Goal: Information Seeking & Learning: Learn about a topic

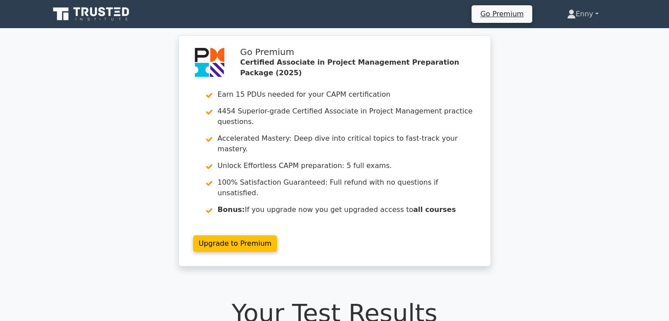
click at [598, 15] on link "Enny" at bounding box center [583, 14] width 74 height 18
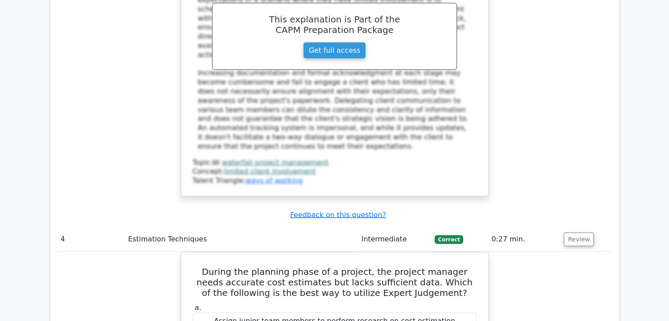
scroll to position [4123, 0]
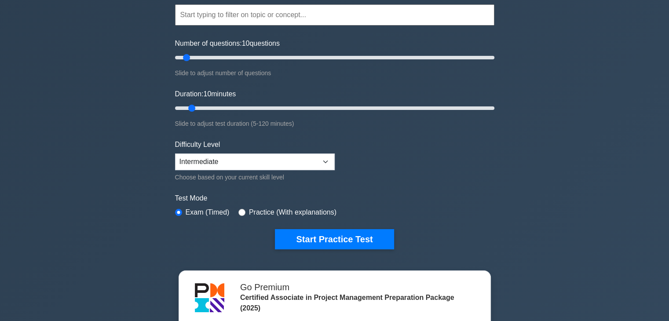
scroll to position [132, 0]
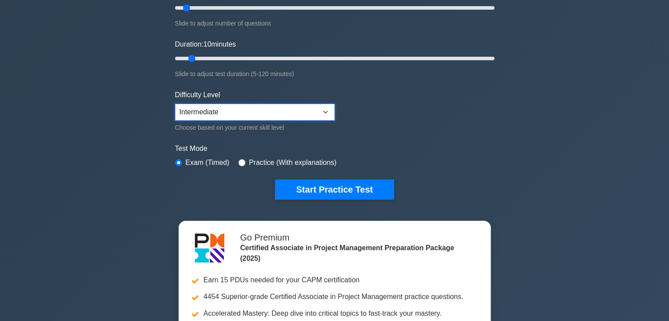
click at [283, 111] on select "Beginner Intermediate Expert" at bounding box center [255, 112] width 160 height 17
select select "expert"
click at [175, 104] on select "Beginner Intermediate Expert" at bounding box center [255, 112] width 160 height 17
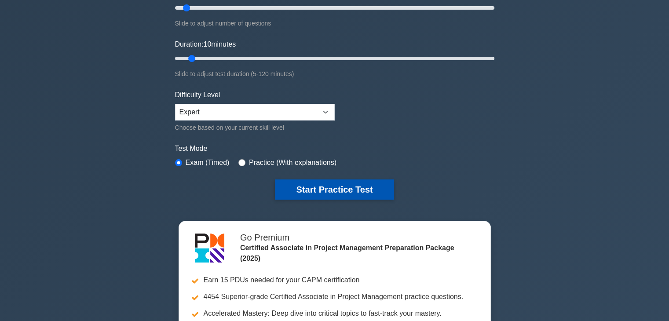
click at [326, 187] on button "Start Practice Test" at bounding box center [334, 190] width 119 height 20
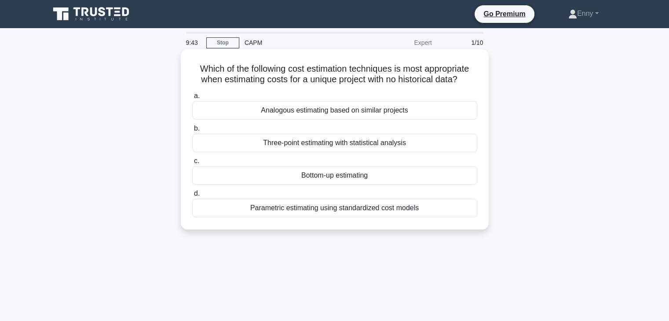
click at [310, 207] on div "Parametric estimating using standardized cost models" at bounding box center [334, 208] width 285 height 18
click at [192, 197] on input "d. Parametric estimating using standardized cost models" at bounding box center [192, 194] width 0 height 6
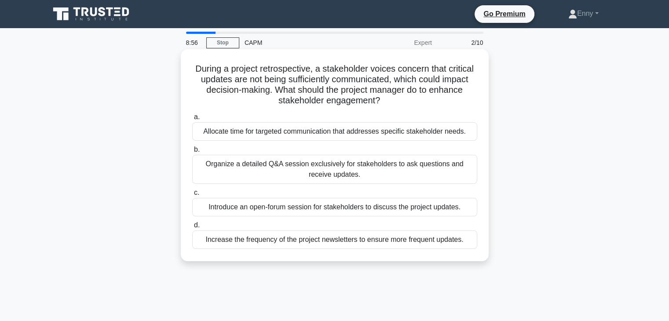
click at [263, 208] on div "Introduce an open-forum session for stakeholders to discuss the project updates." at bounding box center [334, 207] width 285 height 18
click at [192, 196] on input "c. Introduce an open-forum session for stakeholders to discuss the project upda…" at bounding box center [192, 193] width 0 height 6
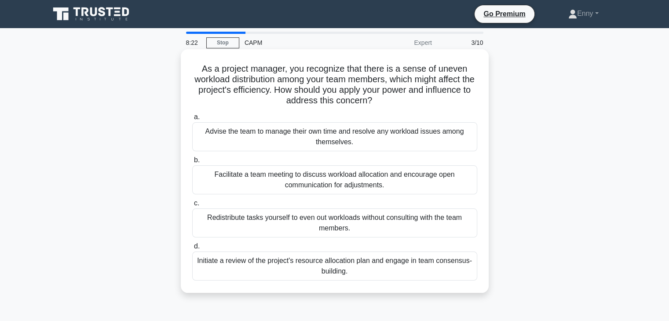
click at [324, 178] on div "Facilitate a team meeting to discuss workload allocation and encourage open com…" at bounding box center [334, 179] width 285 height 29
click at [192, 163] on input "b. Facilitate a team meeting to discuss workload allocation and encourage open …" at bounding box center [192, 161] width 0 height 6
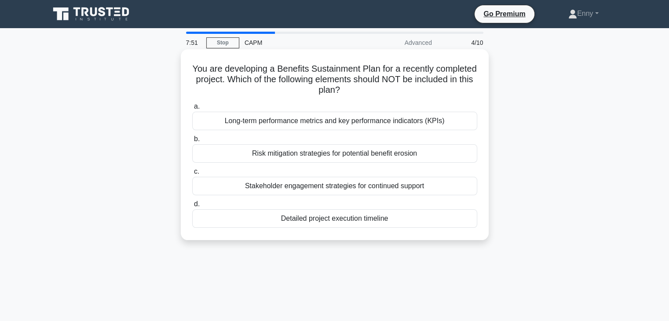
click at [323, 217] on div "Detailed project execution timeline" at bounding box center [334, 218] width 285 height 18
click at [192, 207] on input "d. Detailed project execution timeline" at bounding box center [192, 204] width 0 height 6
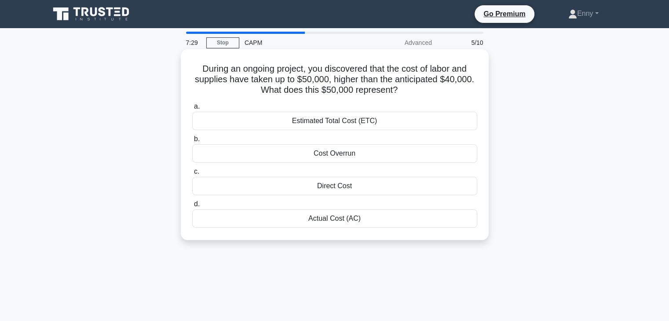
click at [330, 154] on div "Cost Overrun" at bounding box center [334, 153] width 285 height 18
click at [192, 142] on input "b. Cost Overrun" at bounding box center [192, 139] width 0 height 6
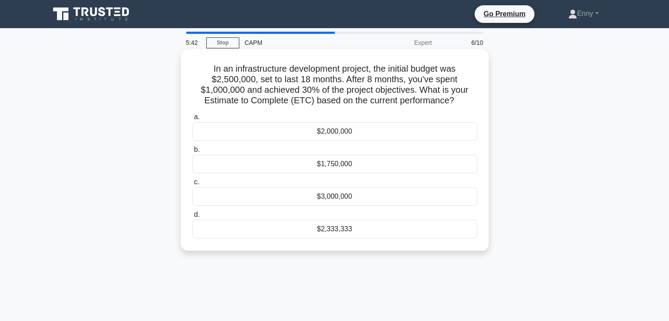
click at [345, 196] on div "$3,000,000" at bounding box center [334, 196] width 285 height 18
click at [192, 185] on input "c. $3,000,000" at bounding box center [192, 183] width 0 height 6
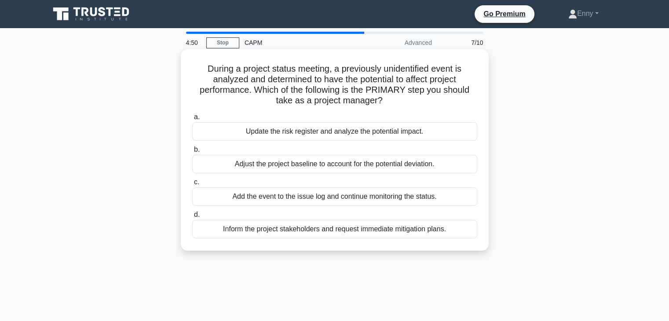
click at [258, 230] on div "Inform the project stakeholders and request immediate mitigation plans." at bounding box center [334, 229] width 285 height 18
click at [192, 218] on input "d. Inform the project stakeholders and request immediate mitigation plans." at bounding box center [192, 215] width 0 height 6
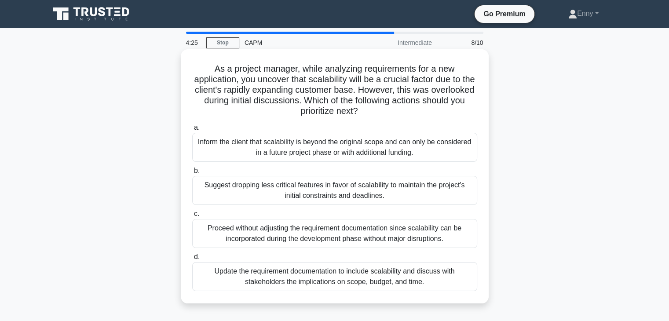
click at [356, 278] on div "Update the requirement documentation to include scalability and discuss with st…" at bounding box center [334, 276] width 285 height 29
click at [192, 260] on input "d. Update the requirement documentation to include scalability and discuss with…" at bounding box center [192, 257] width 0 height 6
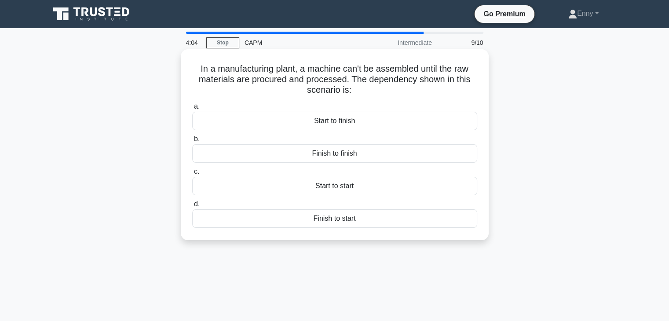
click at [325, 215] on div "Finish to start" at bounding box center [334, 218] width 285 height 18
click at [192, 207] on input "d. Finish to start" at bounding box center [192, 204] width 0 height 6
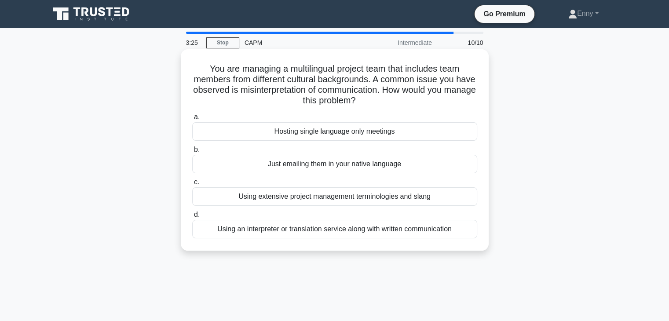
click at [284, 234] on div "Using an interpreter or translation service along with written communication" at bounding box center [334, 229] width 285 height 18
click at [192, 218] on input "d. Using an interpreter or translation service along with written communication" at bounding box center [192, 215] width 0 height 6
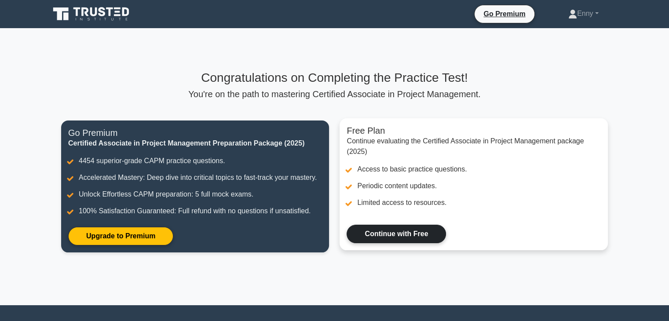
click at [394, 236] on link "Continue with Free" at bounding box center [396, 234] width 99 height 18
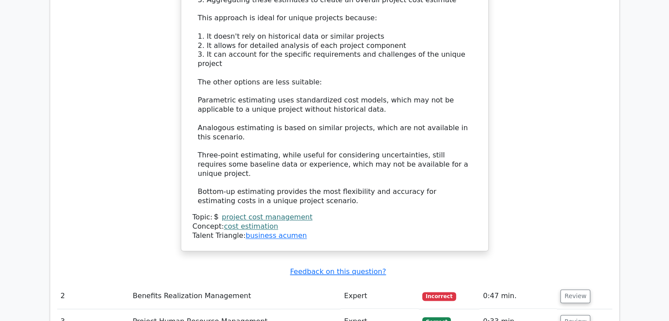
scroll to position [1144, 0]
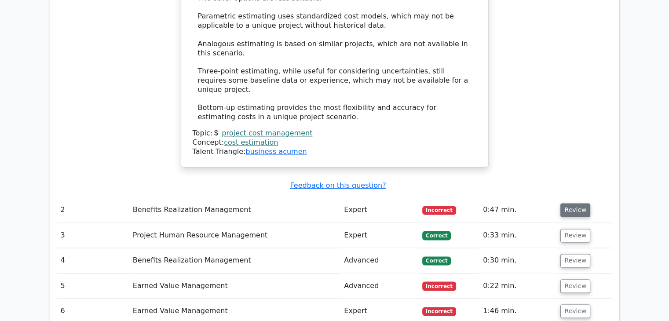
click at [577, 203] on button "Review" at bounding box center [575, 210] width 30 height 14
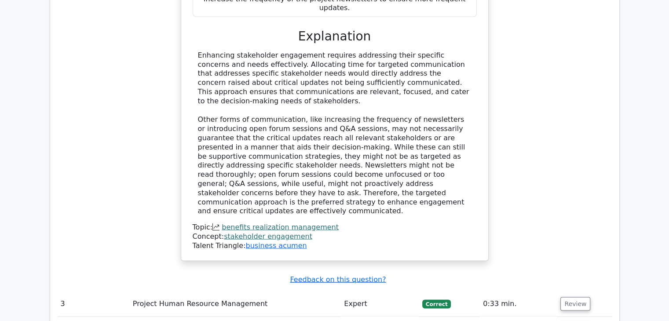
scroll to position [1628, 0]
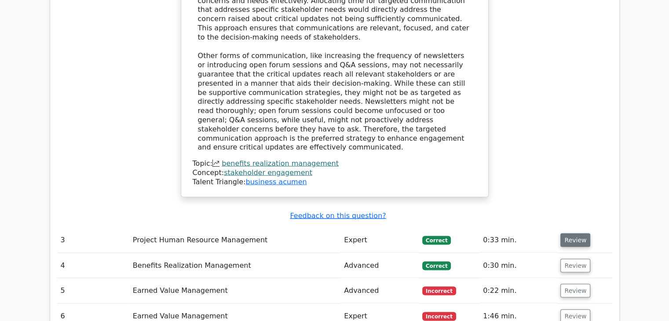
click at [563, 233] on button "Review" at bounding box center [575, 240] width 30 height 14
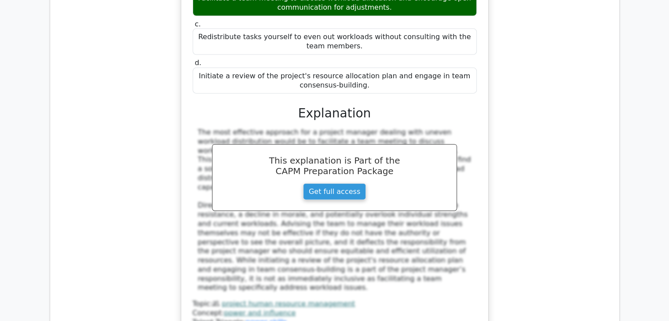
scroll to position [2024, 0]
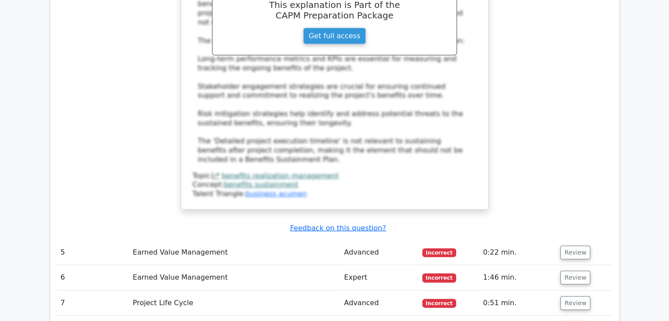
scroll to position [2684, 0]
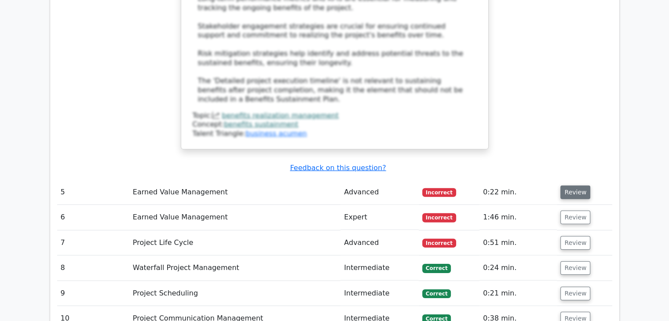
click at [571, 186] on button "Review" at bounding box center [575, 193] width 30 height 14
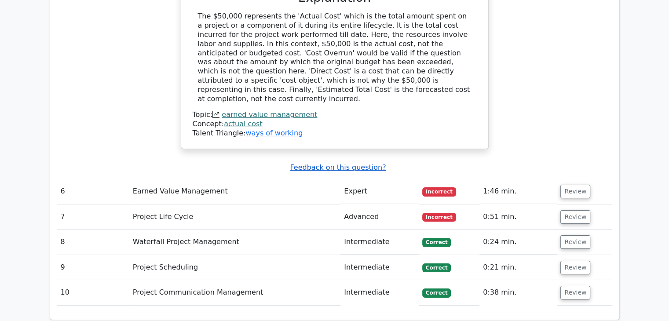
scroll to position [3080, 0]
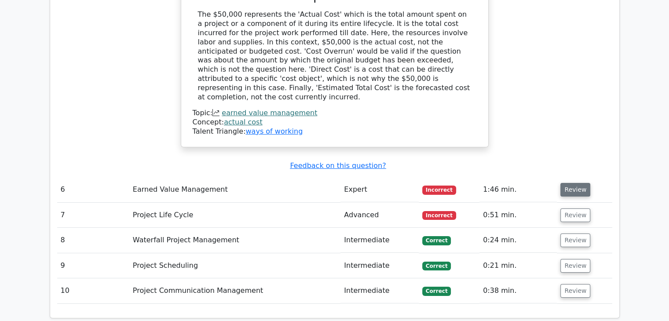
click at [567, 183] on button "Review" at bounding box center [575, 190] width 30 height 14
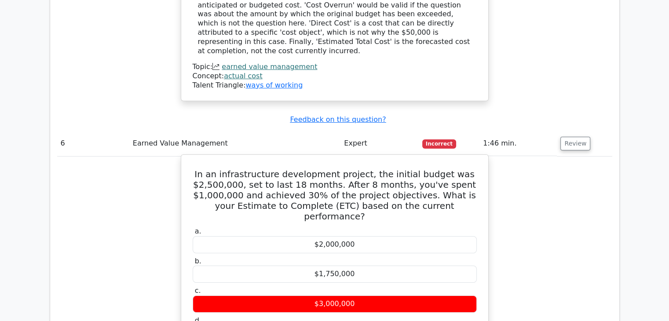
scroll to position [3124, 0]
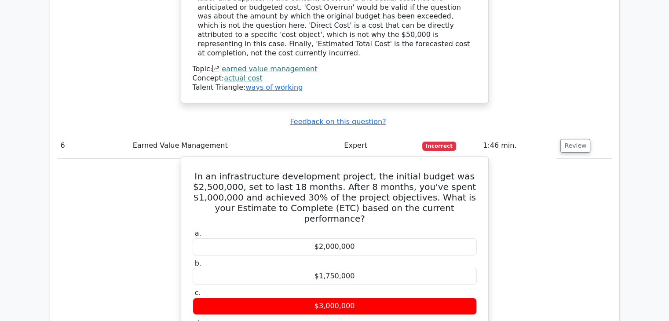
drag, startPoint x: 204, startPoint y: 33, endPoint x: 352, endPoint y: 193, distance: 217.6
copy div "In an infrastructure development project, the initial budget was $2,500,000, se…"
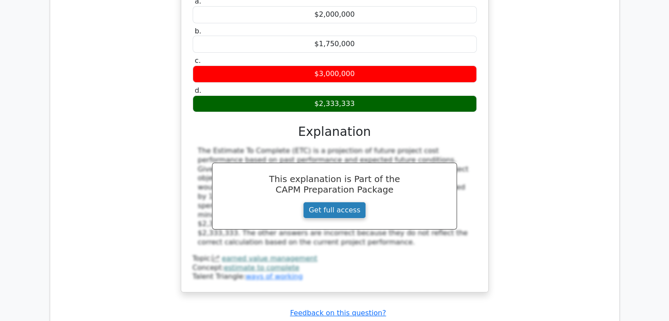
scroll to position [3432, 0]
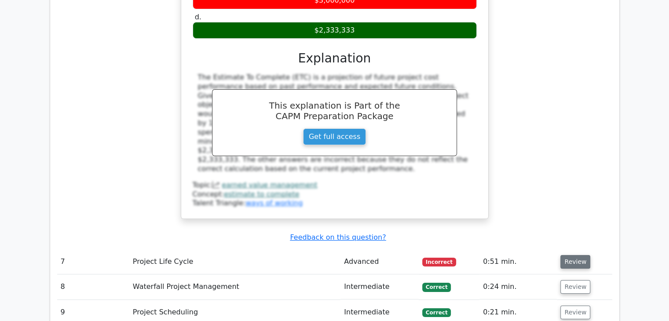
click at [570, 255] on button "Review" at bounding box center [575, 262] width 30 height 14
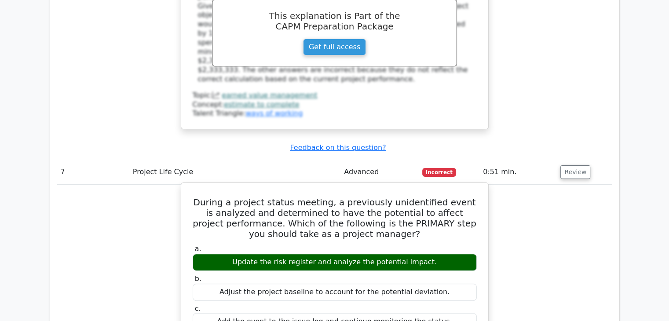
scroll to position [3476, 0]
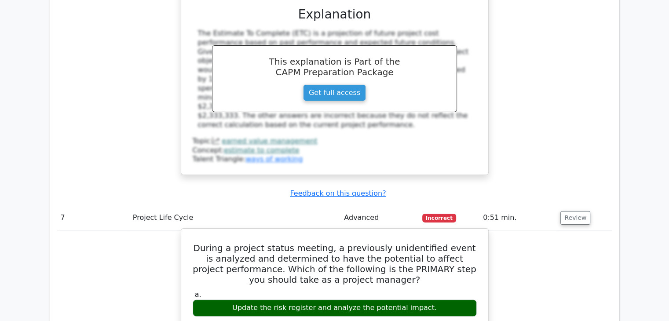
drag, startPoint x: 199, startPoint y: 84, endPoint x: 453, endPoint y: 243, distance: 299.4
copy div "During a project status meeting, a previously unidentified event is analyzed an…"
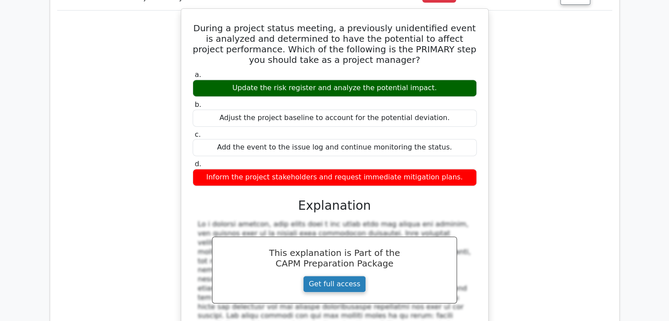
scroll to position [3784, 0]
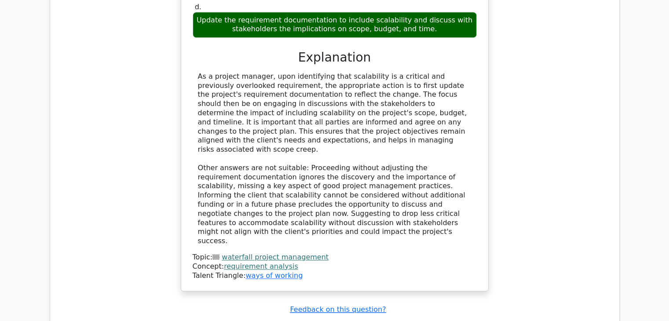
scroll to position [4400, 0]
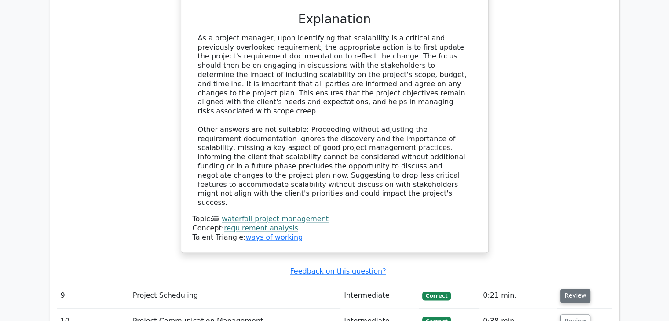
click at [578, 289] on button "Review" at bounding box center [575, 296] width 30 height 14
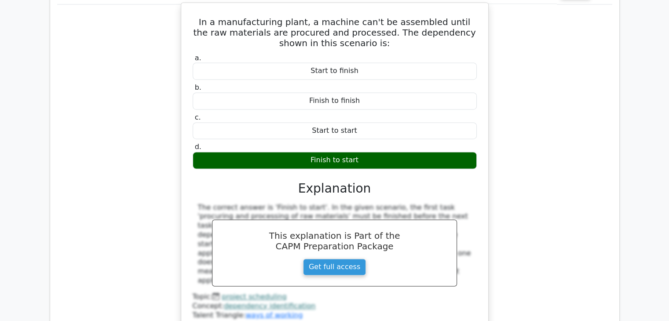
scroll to position [4751, 0]
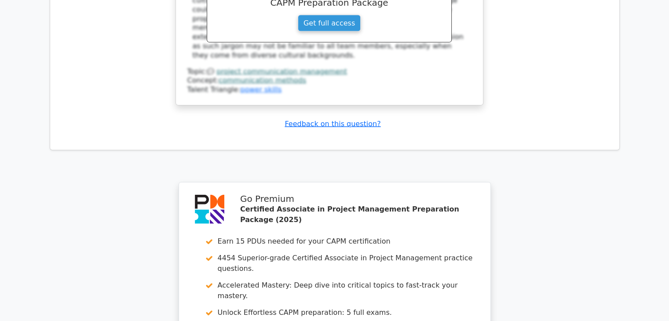
scroll to position [5374, 0]
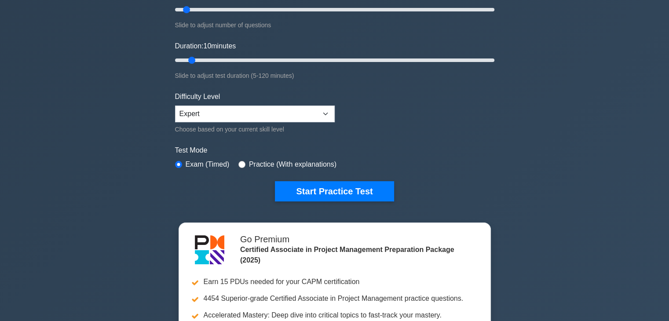
scroll to position [176, 0]
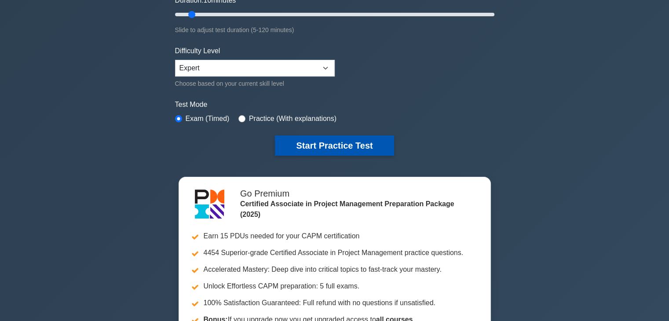
click at [321, 144] on button "Start Practice Test" at bounding box center [334, 146] width 119 height 20
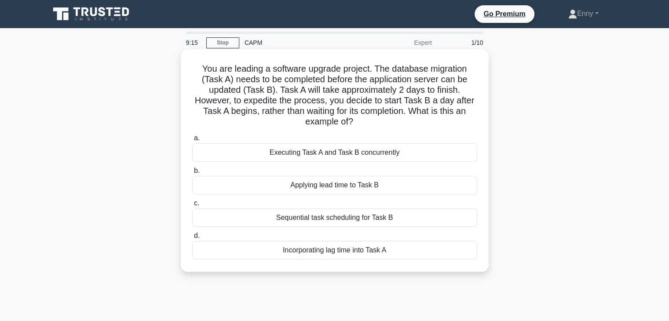
drag, startPoint x: 414, startPoint y: 253, endPoint x: 197, endPoint y: 60, distance: 290.1
click at [197, 60] on div "You are leading a software upgrade project. The database migration (Task A) nee…" at bounding box center [334, 161] width 301 height 216
copy div "You are leading a software upgrade project. The database migration (Task A) nee…"
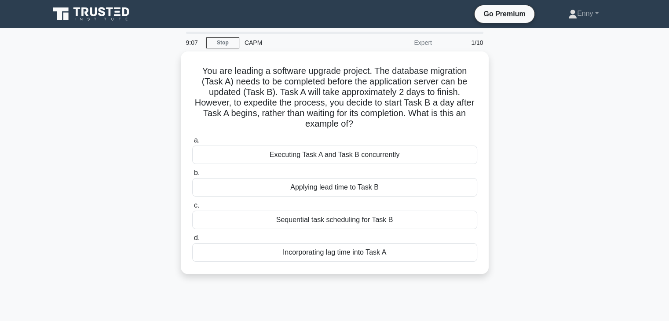
click at [561, 124] on div "You are leading a software upgrade project. The database migration (Task A) nee…" at bounding box center [334, 167] width 581 height 233
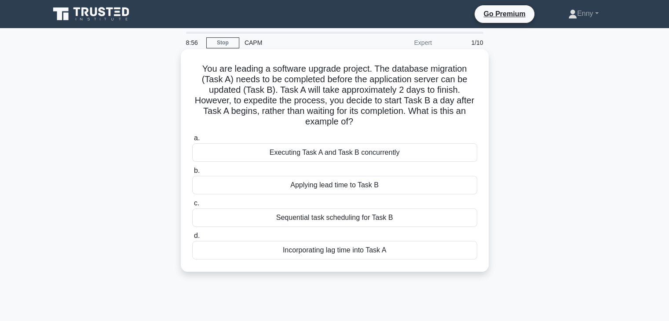
click at [348, 186] on div "Applying lead time to Task B" at bounding box center [334, 185] width 285 height 18
click at [192, 174] on input "b. Applying lead time to Task B" at bounding box center [192, 171] width 0 height 6
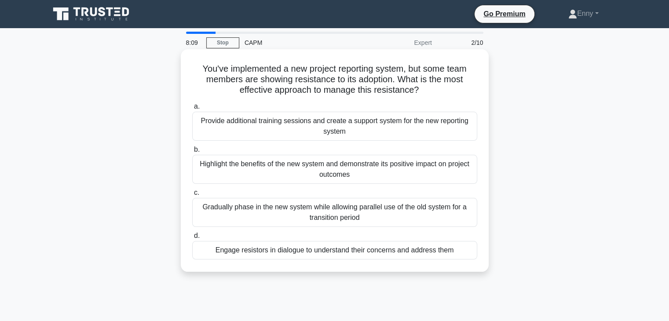
click at [375, 252] on div "Engage resistors in dialogue to understand their concerns and address them" at bounding box center [334, 250] width 285 height 18
click at [192, 239] on input "d. Engage resistors in dialogue to understand their concerns and address them" at bounding box center [192, 236] width 0 height 6
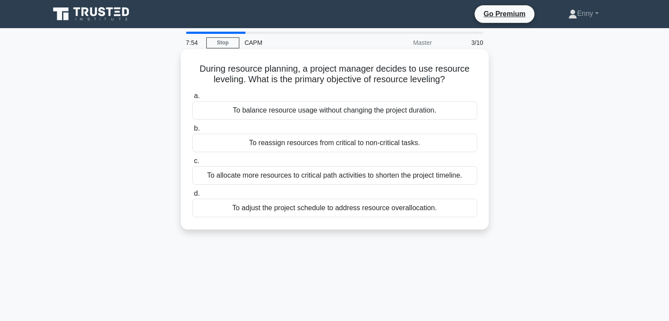
drag, startPoint x: 192, startPoint y: 69, endPoint x: 461, endPoint y: 216, distance: 306.0
click at [461, 216] on div "During resource planning, a project manager decides to use resource leveling. W…" at bounding box center [334, 139] width 301 height 173
copy div "During resource planning, a project manager decides to use resource leveling. W…"
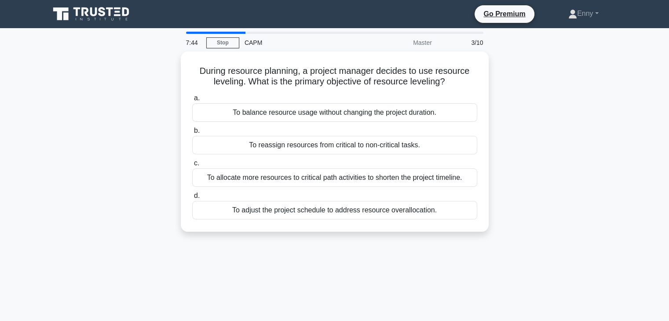
click at [549, 93] on div "During resource planning, a project manager decides to use resource leveling. W…" at bounding box center [334, 146] width 581 height 191
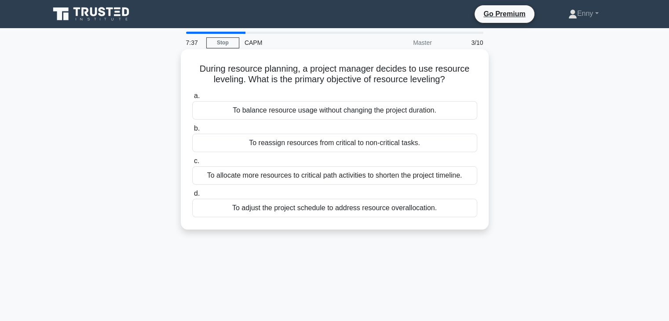
click at [271, 209] on div "To adjust the project schedule to address resource overallocation." at bounding box center [334, 208] width 285 height 18
click at [192, 197] on input "d. To adjust the project schedule to address resource overallocation." at bounding box center [192, 194] width 0 height 6
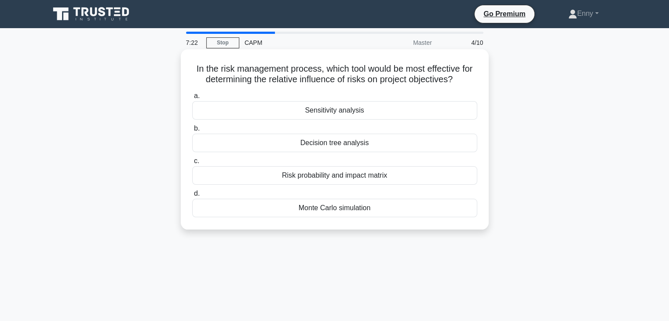
drag, startPoint x: 191, startPoint y: 67, endPoint x: 379, endPoint y: 213, distance: 238.0
click at [379, 213] on div "In the risk management process, which tool would be most effective for determin…" at bounding box center [334, 139] width 301 height 173
copy div "In the risk management process, which tool would be most effective for determin…"
click at [340, 112] on div "Sensitivity analysis" at bounding box center [334, 110] width 285 height 18
click at [192, 99] on input "a. Sensitivity analysis" at bounding box center [192, 96] width 0 height 6
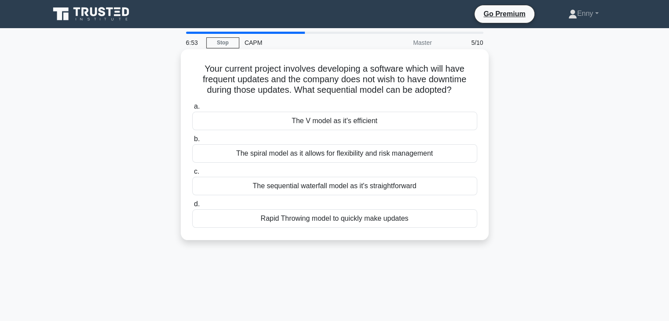
drag, startPoint x: 401, startPoint y: 220, endPoint x: 217, endPoint y: 73, distance: 235.9
click at [183, 70] on div "Your current project involves developing a software which will have frequent up…" at bounding box center [335, 144] width 308 height 191
copy div "Your current project involves developing a software which will have frequent up…"
click at [249, 155] on div "The spiral model as it allows for flexibility and risk management" at bounding box center [334, 153] width 285 height 18
click at [192, 142] on input "b. The spiral model as it allows for flexibility and risk management" at bounding box center [192, 139] width 0 height 6
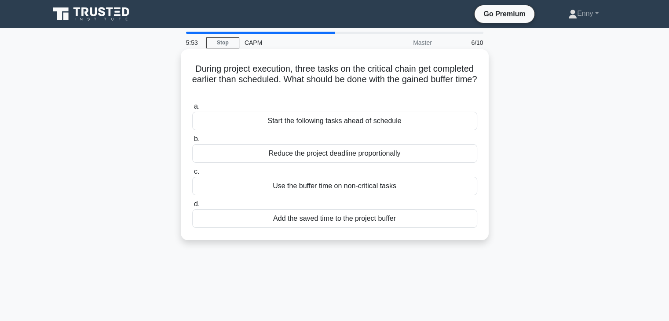
click at [330, 123] on div "Start the following tasks ahead of schedule" at bounding box center [334, 121] width 285 height 18
click at [192, 110] on input "a. Start the following tasks ahead of schedule" at bounding box center [192, 107] width 0 height 6
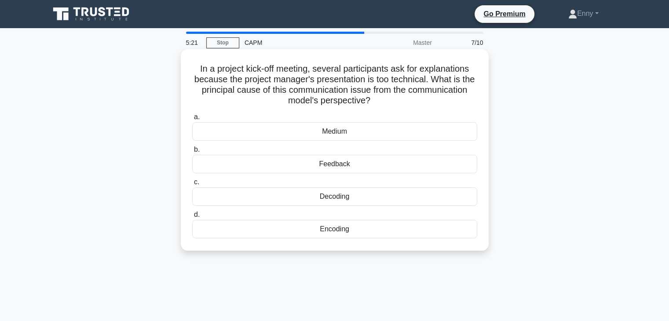
click at [335, 200] on div "Decoding" at bounding box center [334, 196] width 285 height 18
click at [192, 185] on input "c. Decoding" at bounding box center [192, 183] width 0 height 6
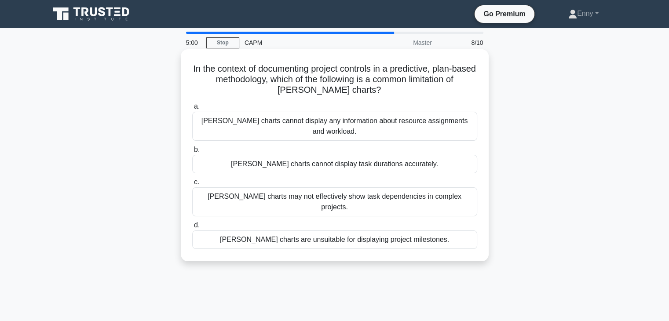
click at [323, 122] on div "[PERSON_NAME] charts cannot display any information about resource assignments …" at bounding box center [334, 126] width 285 height 29
click at [192, 110] on input "[PERSON_NAME] charts cannot display any information about resource assignments …" at bounding box center [192, 107] width 0 height 6
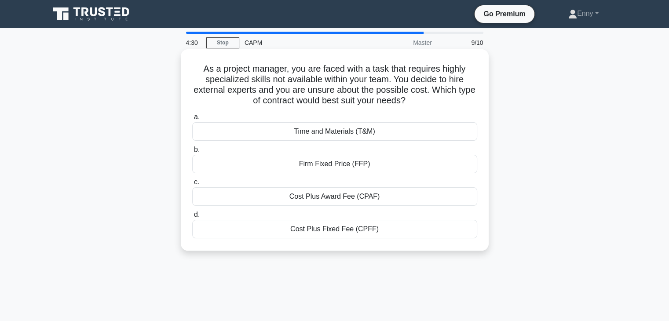
drag, startPoint x: 400, startPoint y: 228, endPoint x: 195, endPoint y: 69, distance: 259.6
click at [195, 69] on div "As a project manager, you are faced with a task that requires highly specialize…" at bounding box center [334, 150] width 301 height 194
copy div "As a project manager, you are faced with a task that requires highly specialize…"
click at [363, 131] on div "Time and Materials (T&M)" at bounding box center [334, 131] width 285 height 18
click at [192, 120] on input "a. Time and Materials (T&M)" at bounding box center [192, 117] width 0 height 6
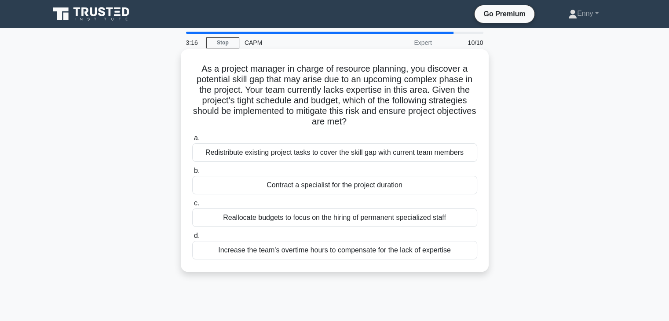
click at [302, 186] on div "Contract a specialist for the project duration" at bounding box center [334, 185] width 285 height 18
click at [192, 174] on input "b. Contract a specialist for the project duration" at bounding box center [192, 171] width 0 height 6
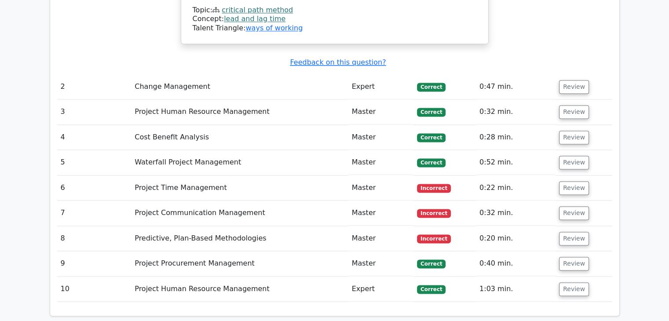
scroll to position [1188, 0]
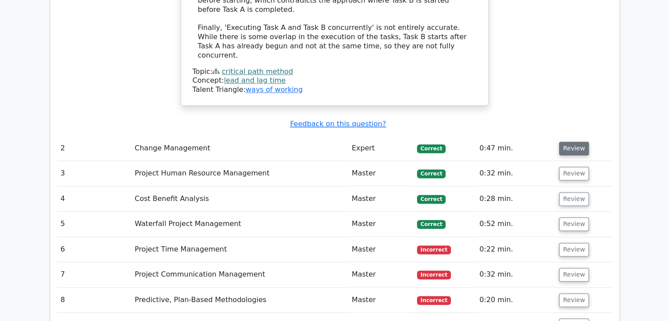
click at [574, 142] on button "Review" at bounding box center [574, 149] width 30 height 14
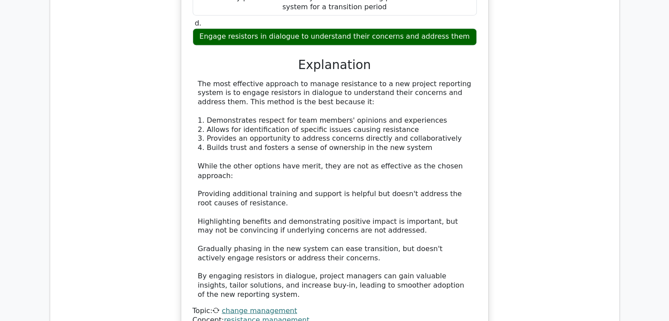
scroll to position [1716, 0]
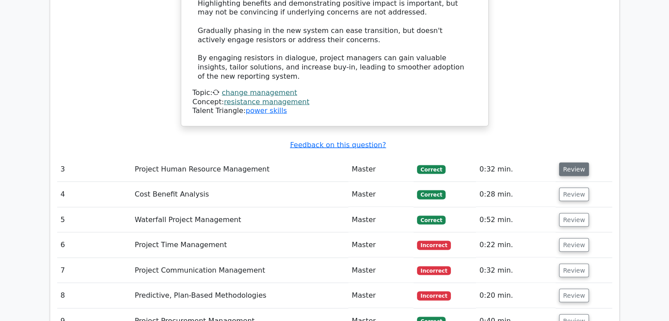
click at [577, 163] on button "Review" at bounding box center [574, 170] width 30 height 14
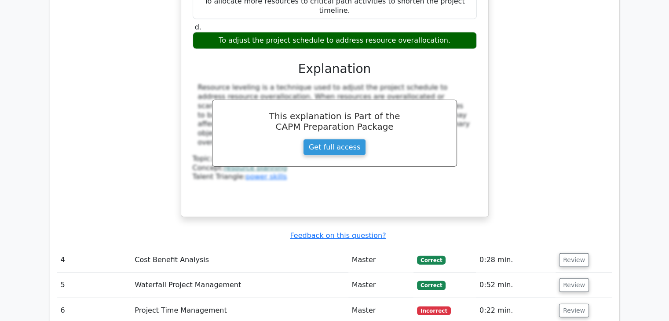
scroll to position [2112, 0]
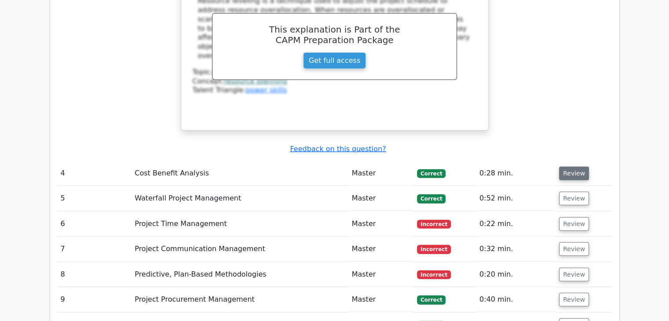
click at [565, 167] on button "Review" at bounding box center [574, 174] width 30 height 14
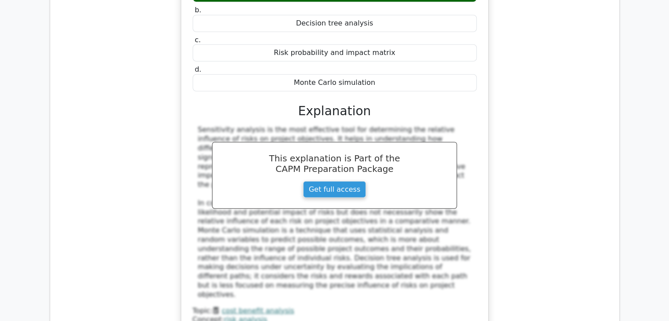
scroll to position [2464, 0]
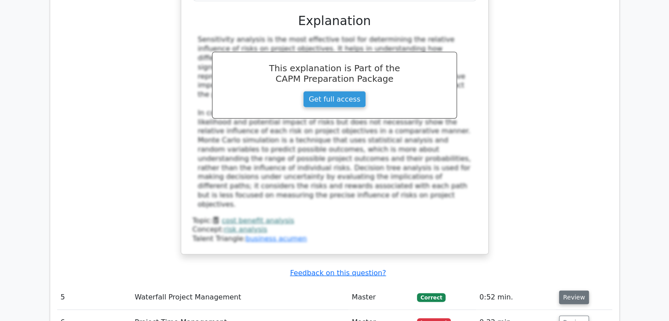
click at [577, 291] on button "Review" at bounding box center [574, 298] width 30 height 14
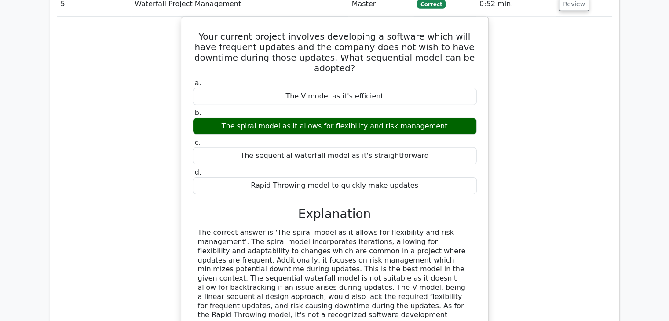
scroll to position [2816, 0]
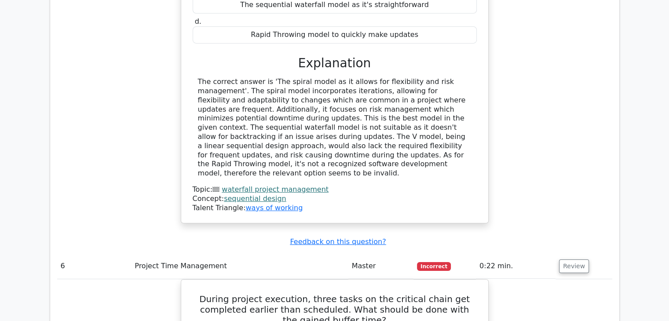
scroll to position [2992, 0]
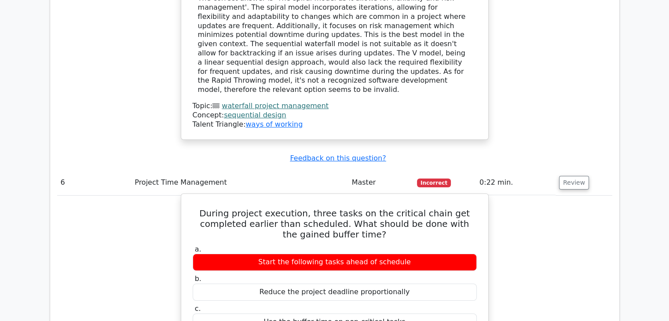
drag, startPoint x: 205, startPoint y: 59, endPoint x: 402, endPoint y: 200, distance: 242.4
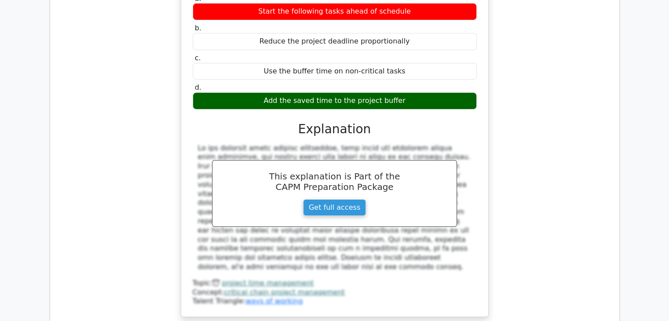
scroll to position [3300, 0]
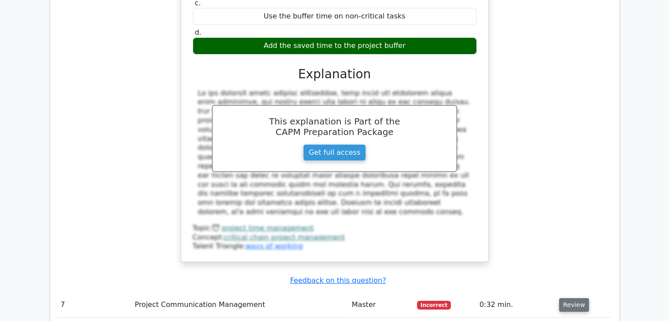
click at [570, 298] on button "Review" at bounding box center [574, 305] width 30 height 14
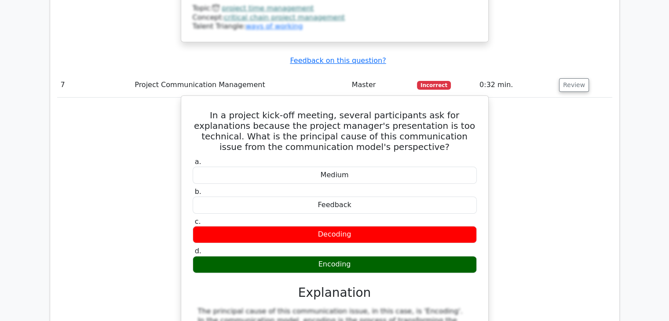
scroll to position [3432, 0]
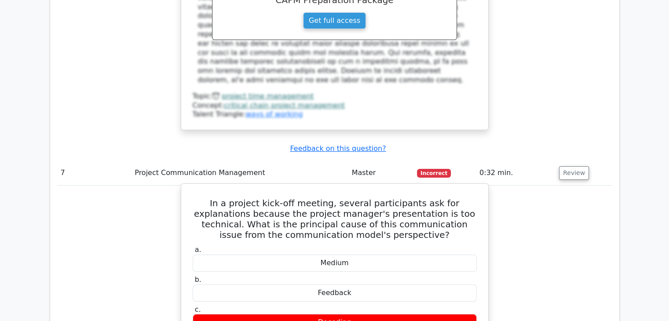
drag, startPoint x: 194, startPoint y: 32, endPoint x: 351, endPoint y: 189, distance: 222.4
copy div "In a project kick-off meeting, several participants ask for explanations becaus…"
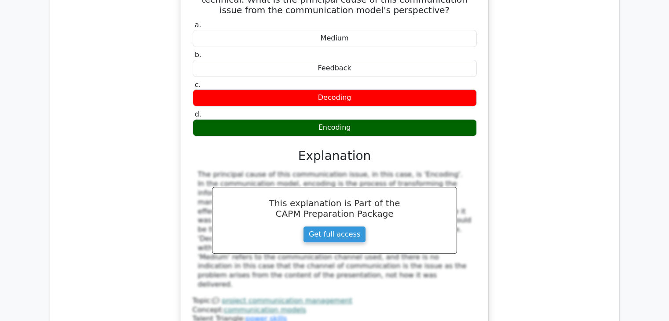
scroll to position [3696, 0]
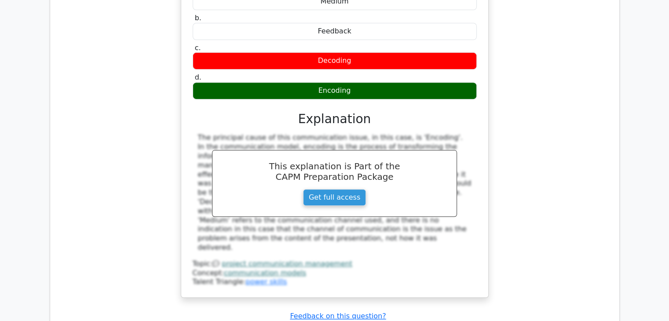
drag, startPoint x: 564, startPoint y: 148, endPoint x: 550, endPoint y: 160, distance: 18.1
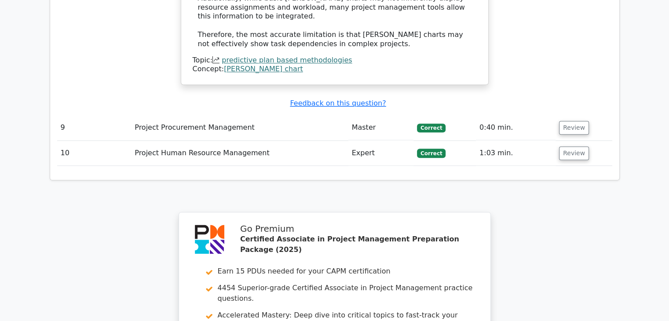
scroll to position [4400, 0]
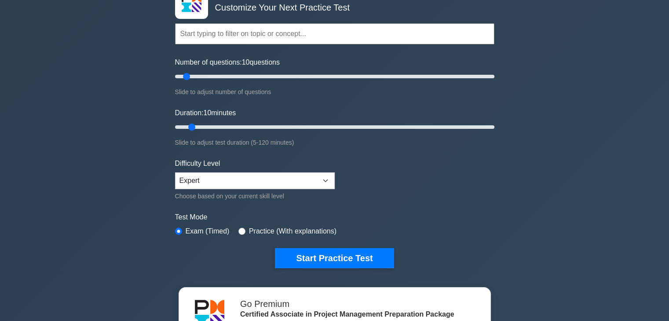
scroll to position [132, 0]
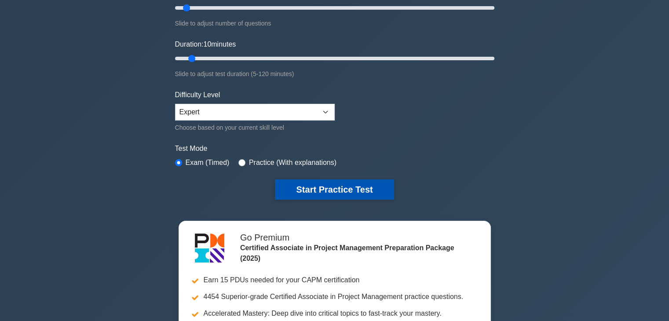
click at [365, 190] on button "Start Practice Test" at bounding box center [334, 190] width 119 height 20
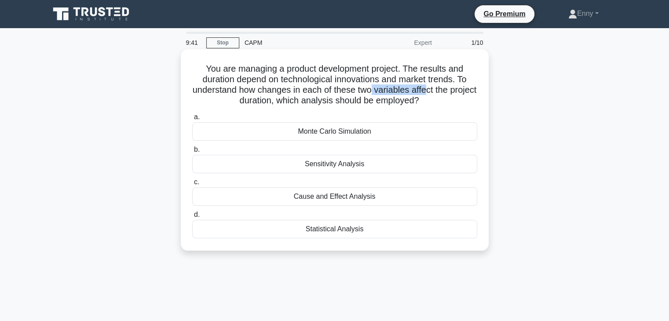
drag, startPoint x: 411, startPoint y: 91, endPoint x: 444, endPoint y: 88, distance: 32.7
click at [444, 88] on h5 "You are managing a product development project. The results and duration depend…" at bounding box center [334, 84] width 287 height 43
drag, startPoint x: 348, startPoint y: 210, endPoint x: 201, endPoint y: 66, distance: 205.6
click at [201, 66] on div "You are managing a product development project. The results and duration depend…" at bounding box center [334, 150] width 301 height 194
copy div "You are managing a product development project. The results and duration depend…"
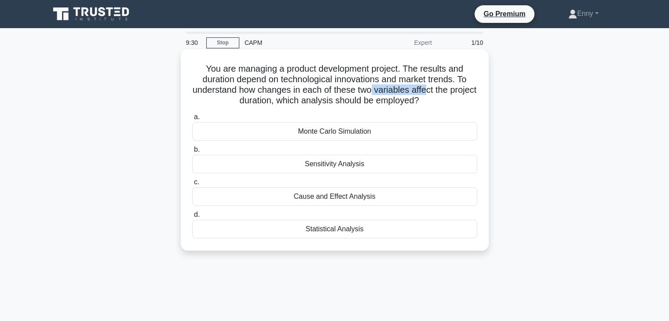
click at [321, 166] on div "Sensitivity Analysis" at bounding box center [334, 164] width 285 height 18
click at [192, 153] on input "b. Sensitivity Analysis" at bounding box center [192, 150] width 0 height 6
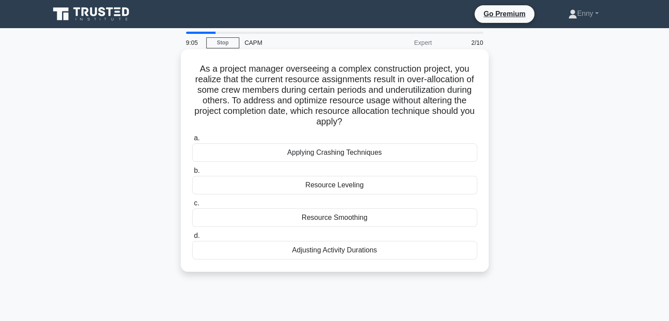
click at [348, 187] on div "Resource Leveling" at bounding box center [334, 185] width 285 height 18
click at [192, 174] on input "b. Resource Leveling" at bounding box center [192, 171] width 0 height 6
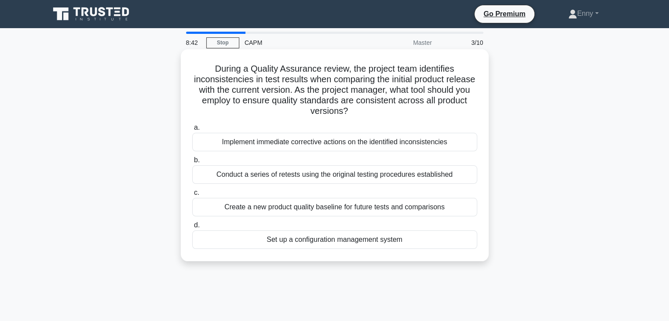
drag, startPoint x: 201, startPoint y: 66, endPoint x: 405, endPoint y: 251, distance: 275.6
click at [405, 251] on div "During a Quality Assurance review, the project team identifies inconsistencies …" at bounding box center [334, 155] width 301 height 205
copy div "During a Quality Assurance review, the project team identifies inconsistencies …"
click at [215, 253] on div "During a Quality Assurance review, the project team identifies inconsistencies …" at bounding box center [334, 155] width 301 height 205
click at [370, 236] on div "Set up a configuration management system" at bounding box center [334, 240] width 285 height 18
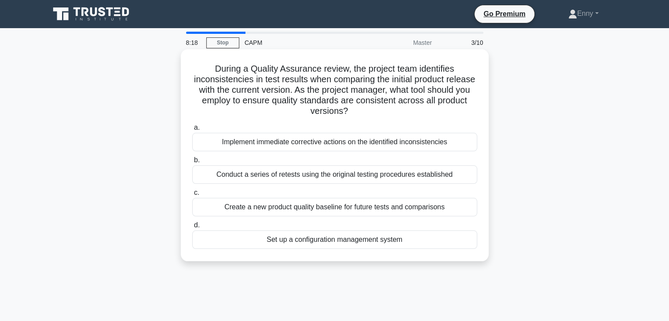
click at [262, 238] on div "Set up a configuration management system" at bounding box center [334, 240] width 285 height 18
click at [192, 228] on input "d. Set up a configuration management system" at bounding box center [192, 226] width 0 height 6
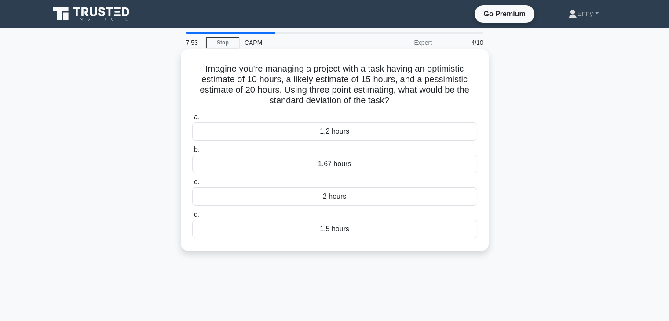
drag, startPoint x: 216, startPoint y: 74, endPoint x: 368, endPoint y: 231, distance: 219.0
click at [368, 231] on div "Imagine you're managing a project with a task having an optimistic estimate of …" at bounding box center [334, 150] width 301 height 194
copy div "Imagine you're managing a project with a task having an optimistic estimate of …"
click at [328, 163] on div "1.67 hours" at bounding box center [334, 164] width 285 height 18
click at [192, 153] on input "b. 1.67 hours" at bounding box center [192, 150] width 0 height 6
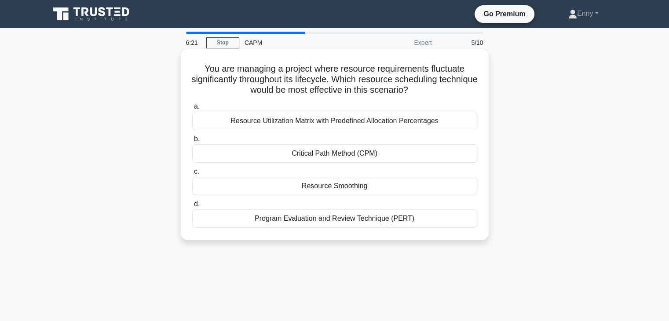
drag, startPoint x: 414, startPoint y: 221, endPoint x: 195, endPoint y: 68, distance: 266.9
click at [195, 68] on div "You are managing a project where resource requirements fluctuate significantly …" at bounding box center [334, 145] width 301 height 184
copy div "You are managing a project where resource requirements fluctuate significantly …"
click at [312, 183] on div "Resource Smoothing" at bounding box center [334, 186] width 285 height 18
click at [192, 175] on input "c. Resource Smoothing" at bounding box center [192, 172] width 0 height 6
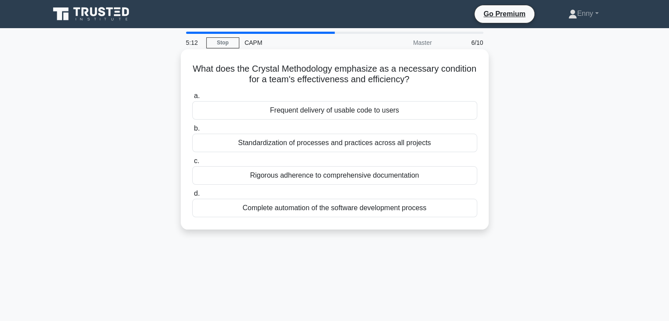
drag, startPoint x: 432, startPoint y: 211, endPoint x: 244, endPoint y: 73, distance: 234.2
click at [209, 71] on div "What does the Crystal Methodology emphasize as a necessary condition for a team…" at bounding box center [334, 139] width 301 height 173
copy div "What does the Crystal Methodology emphasize as a necessary condition for a team…"
click at [465, 88] on div "What does the Crystal Methodology emphasize as a necessary condition for a team…" at bounding box center [334, 139] width 301 height 173
click at [325, 110] on div "Frequent delivery of usable code to users" at bounding box center [334, 110] width 285 height 18
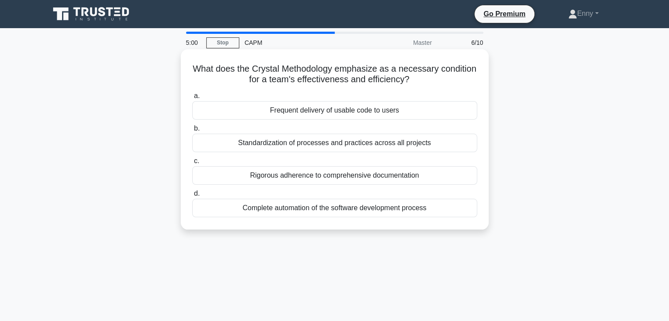
click at [192, 99] on input "a. Frequent delivery of usable code to users" at bounding box center [192, 96] width 0 height 6
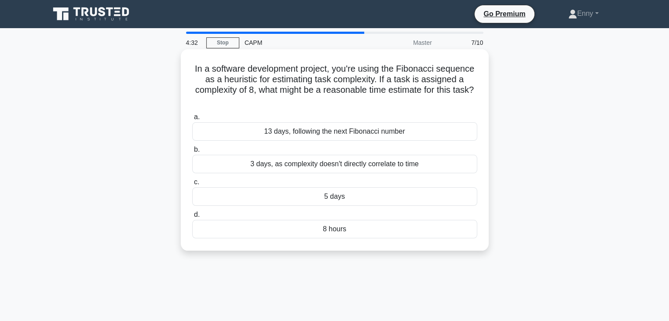
drag, startPoint x: 190, startPoint y: 68, endPoint x: 360, endPoint y: 230, distance: 234.3
click at [360, 238] on div "In a software development project, you're using the Fibonacci sequence as a heu…" at bounding box center [334, 150] width 301 height 194
copy div "In a software development project, you're using the Fibonacci sequence as a heu…"
click at [345, 166] on div "3 days, as complexity doesn't directly correlate to time" at bounding box center [334, 164] width 285 height 18
click at [192, 153] on input "b. 3 days, as complexity doesn't directly correlate to time" at bounding box center [192, 150] width 0 height 6
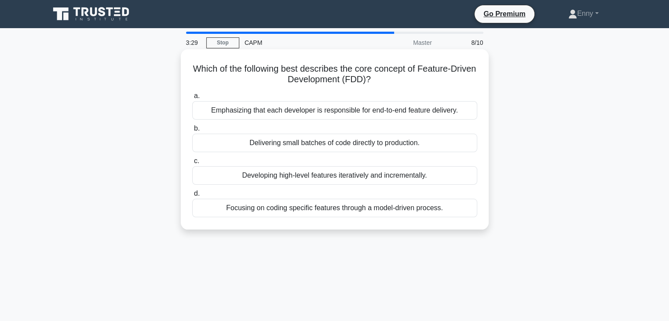
drag, startPoint x: 462, startPoint y: 213, endPoint x: 188, endPoint y: 70, distance: 308.8
click at [188, 70] on div "Which of the following best describes the core concept of Feature-Driven Develo…" at bounding box center [334, 139] width 301 height 173
copy div "Which of the following best describes the core concept of Feature-Driven Develo…"
click at [422, 84] on h5 "Which of the following best describes the core concept of Feature-Driven Develo…" at bounding box center [334, 74] width 287 height 22
click at [319, 212] on div "Focusing on coding specific features through a model-driven process." at bounding box center [334, 208] width 285 height 18
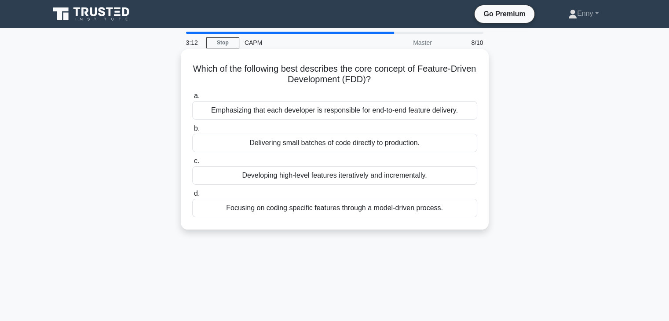
click at [192, 197] on input "d. Focusing on coding specific features through a model-driven process." at bounding box center [192, 194] width 0 height 6
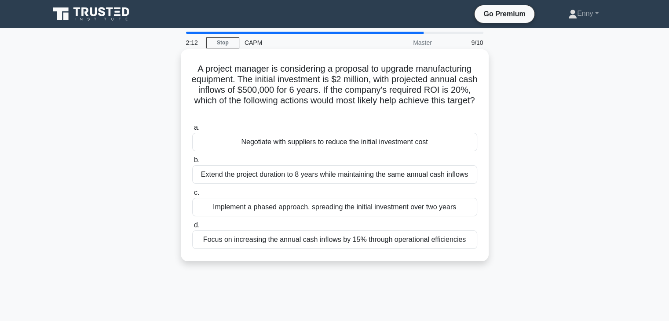
drag, startPoint x: 472, startPoint y: 245, endPoint x: 231, endPoint y: 72, distance: 296.6
click at [185, 59] on div "A project manager is considering a proposal to upgrade manufacturing equipment.…" at bounding box center [334, 155] width 301 height 205
copy div "A project manager is considering a proposal to upgrade manufacturing equipment.…"
click at [399, 237] on div "Focus on increasing the annual cash inflows by 15% through operational efficien…" at bounding box center [334, 240] width 285 height 18
click at [192, 228] on input "d. Focus on increasing the annual cash inflows by 15% through operational effic…" at bounding box center [192, 226] width 0 height 6
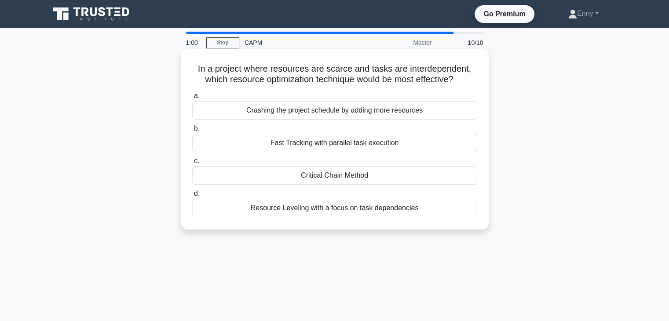
click at [352, 147] on div "Fast Tracking with parallel task execution" at bounding box center [334, 143] width 285 height 18
click at [192, 132] on input "b. Fast Tracking with parallel task execution" at bounding box center [192, 129] width 0 height 6
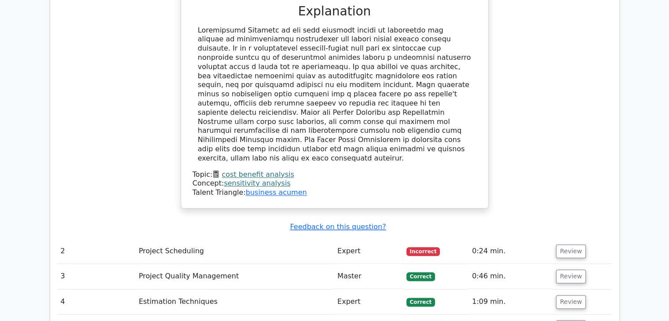
scroll to position [1012, 0]
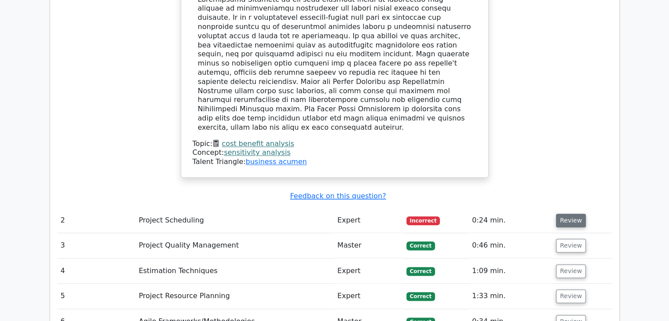
click at [559, 214] on button "Review" at bounding box center [571, 221] width 30 height 14
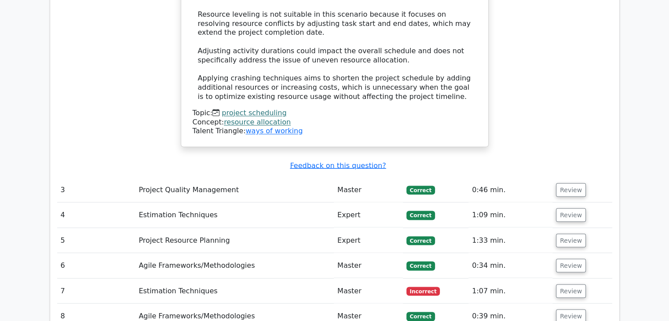
scroll to position [1584, 0]
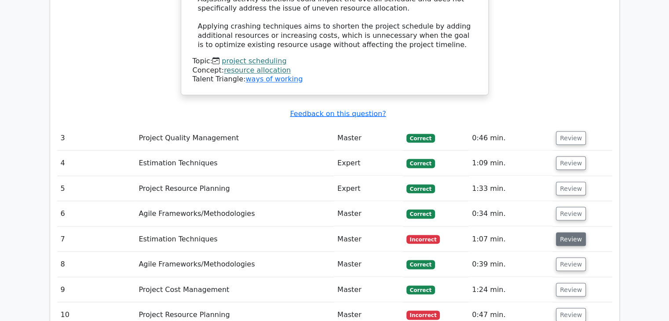
click at [565, 232] on button "Review" at bounding box center [571, 239] width 30 height 14
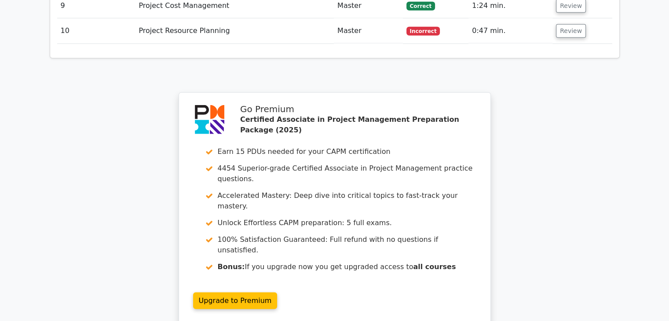
scroll to position [2112, 0]
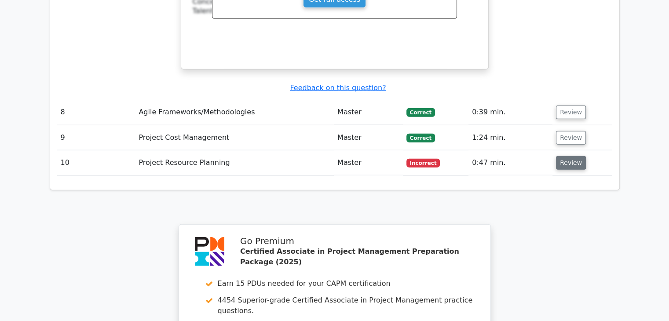
click at [566, 156] on button "Review" at bounding box center [571, 163] width 30 height 14
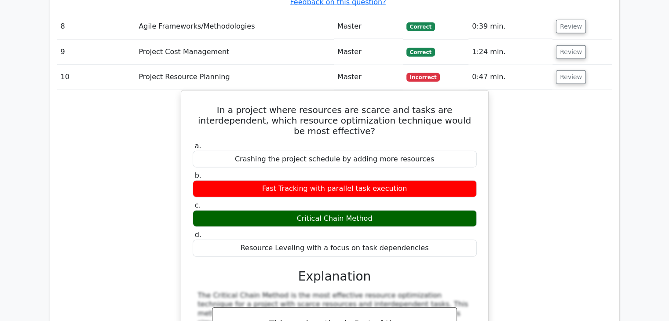
scroll to position [2110, 0]
